Goal: Task Accomplishment & Management: Use online tool/utility

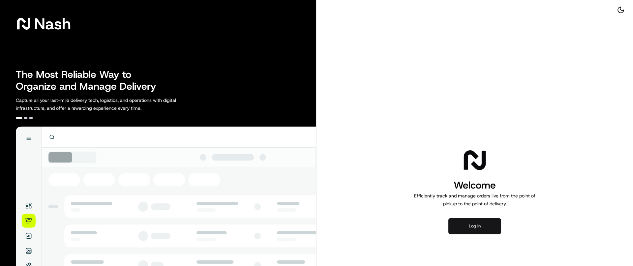
click at [475, 231] on button "Log in" at bounding box center [474, 226] width 53 height 16
click at [469, 223] on button "Log in" at bounding box center [474, 226] width 53 height 16
